Goal: Register for event/course

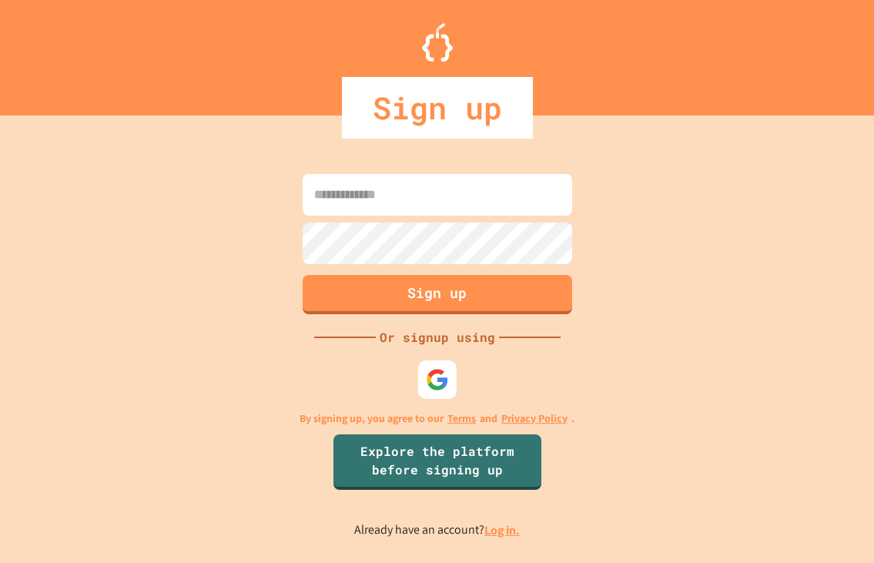
click at [387, 193] on input at bounding box center [437, 195] width 269 height 42
click at [436, 400] on div at bounding box center [437, 379] width 46 height 46
click at [436, 388] on img at bounding box center [436, 378] width 25 height 25
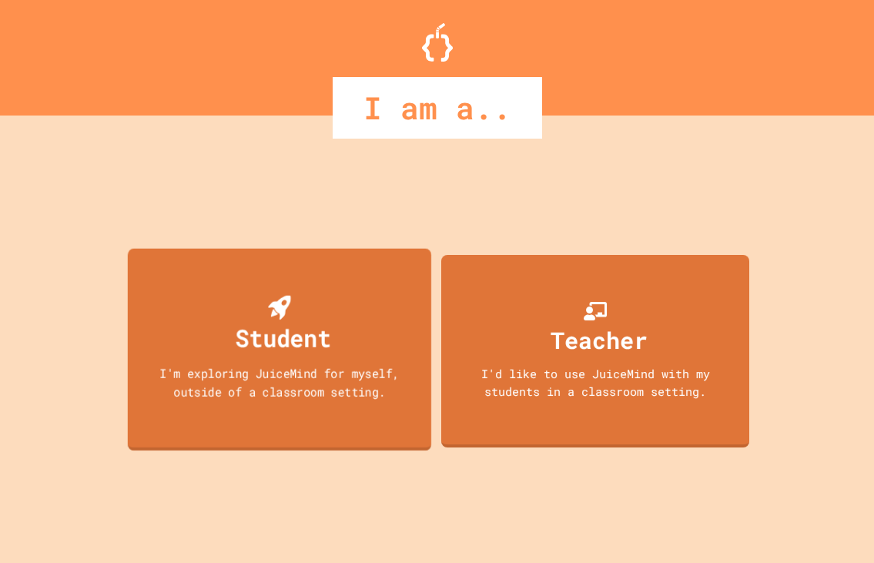
click at [358, 384] on div "I'm exploring JuiceMind for myself, outside of a classroom setting." at bounding box center [278, 381] width 273 height 36
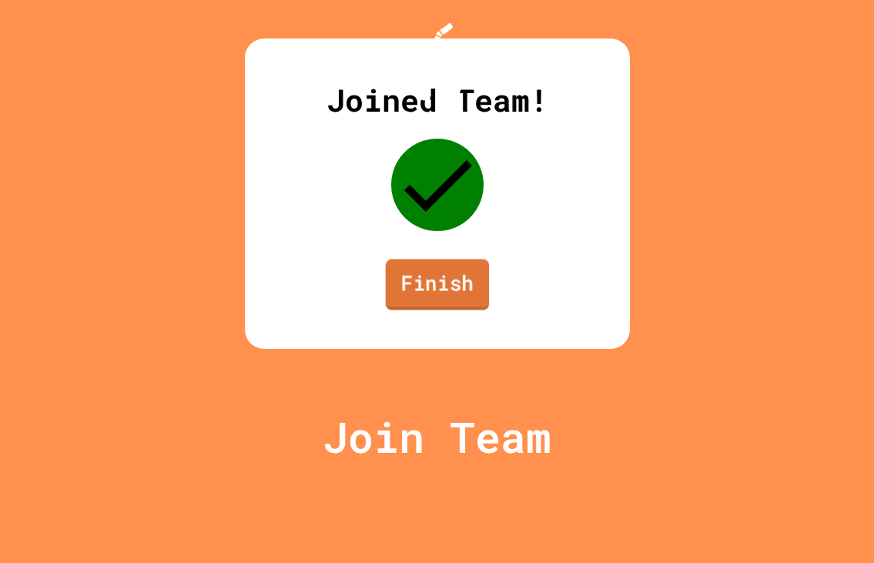
click at [434, 309] on link "Finish" at bounding box center [437, 284] width 104 height 51
